Goal: Transaction & Acquisition: Purchase product/service

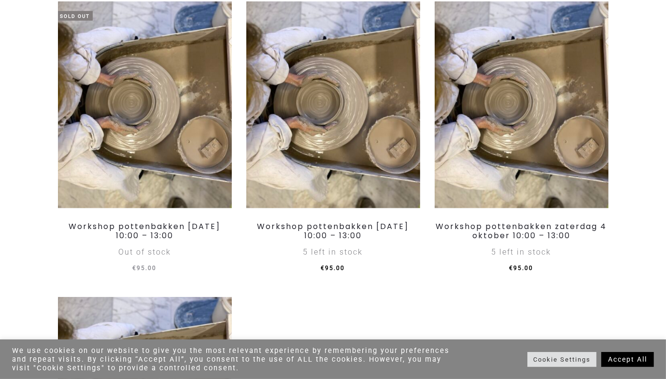
scroll to position [917, 0]
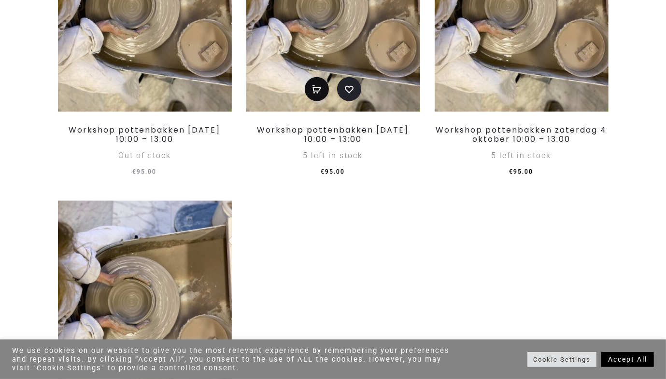
click at [320, 95] on icon "Add to basket: “Workshop pottenbakken zaterdag 27 september 10:00 - 13:00”" at bounding box center [317, 90] width 10 height 10
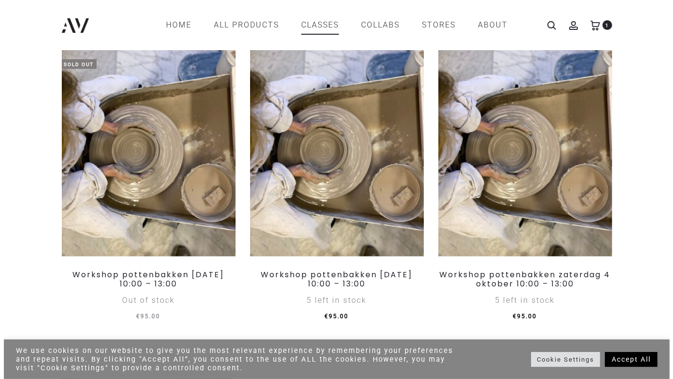
scroll to position [579, 0]
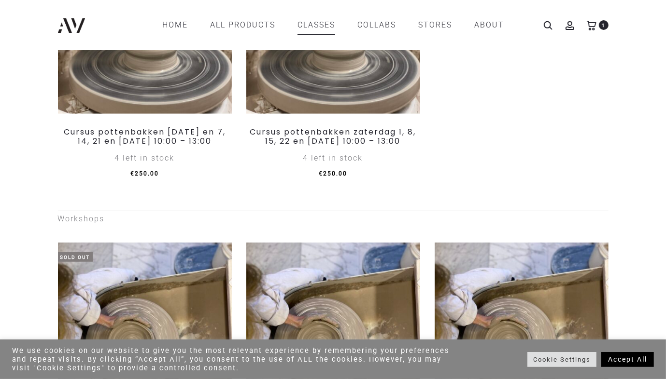
click at [595, 24] on use at bounding box center [591, 26] width 9 height 10
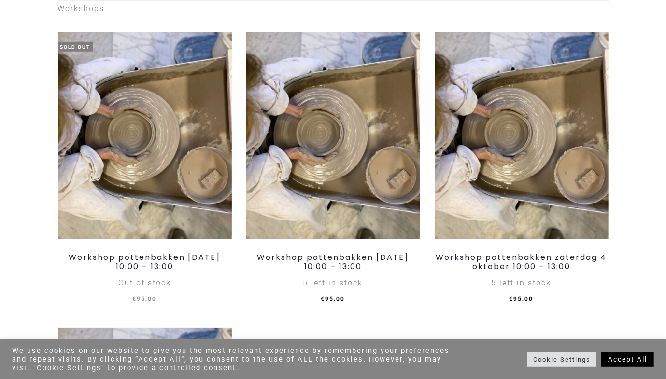
scroll to position [983, 0]
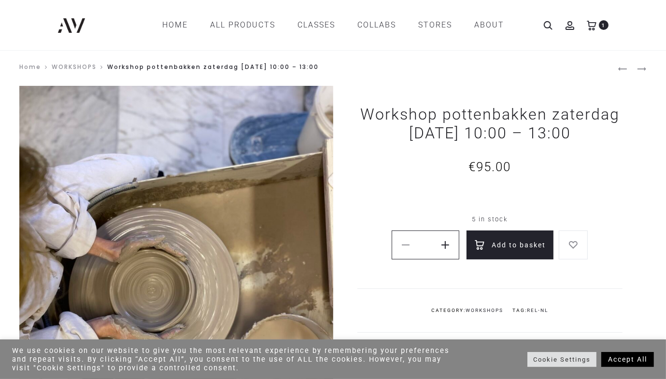
click at [446, 246] on use at bounding box center [445, 245] width 8 height 8
type input "*"
